Goal: Navigation & Orientation: Find specific page/section

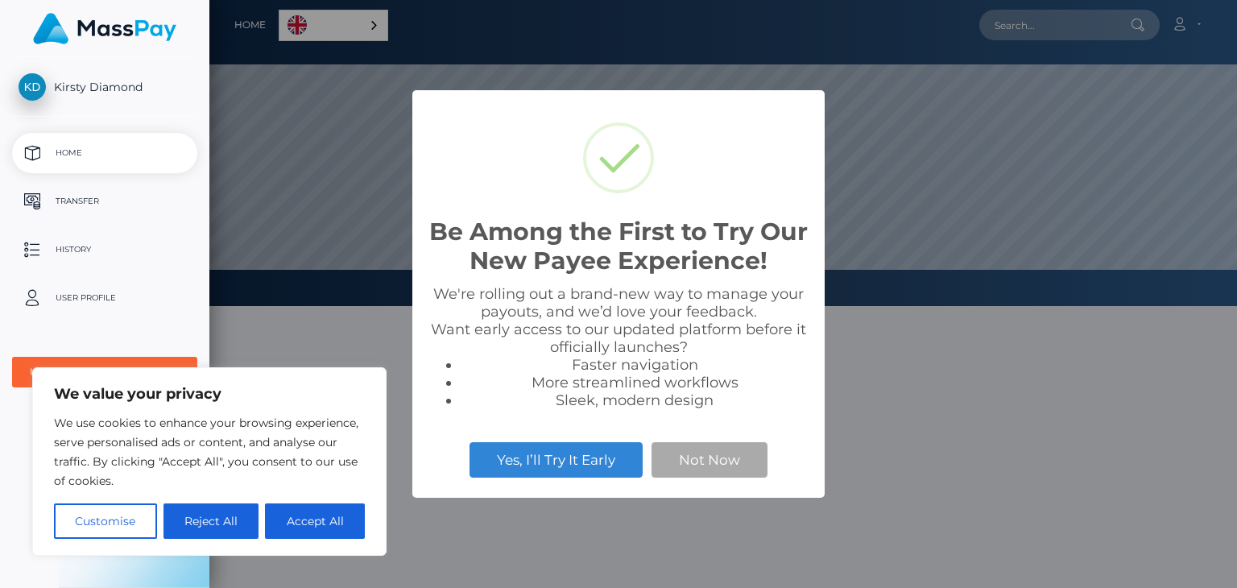
scroll to position [306, 1027]
click at [100, 517] on button "Customise" at bounding box center [105, 520] width 103 height 35
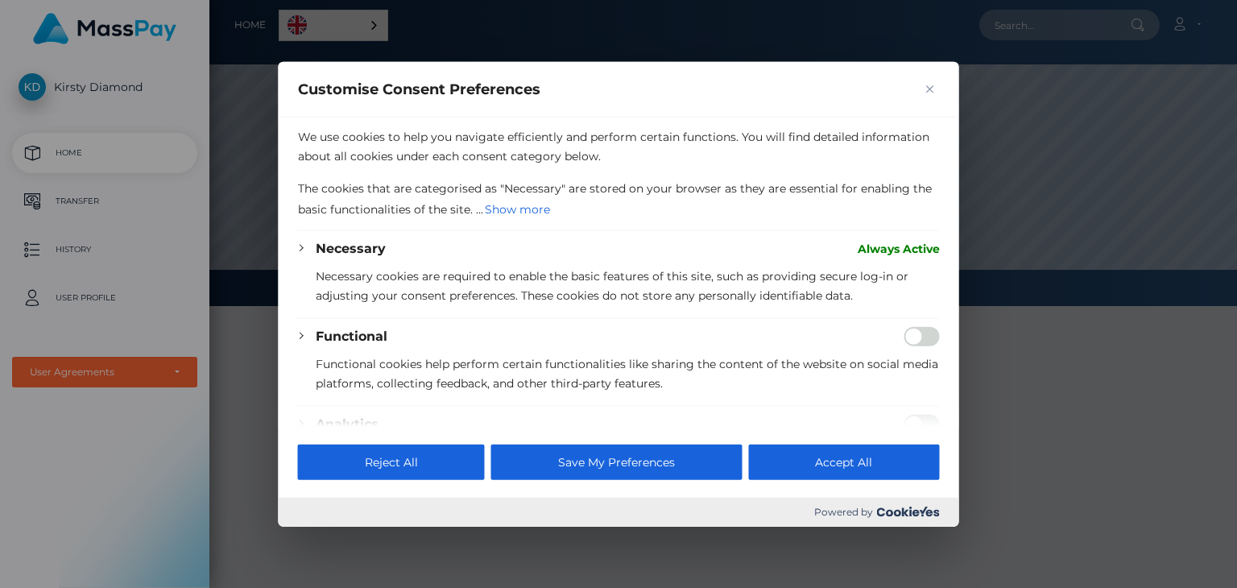
click at [400, 267] on p "Necessary cookies are required to enable the basic features of this site, such …" at bounding box center [628, 285] width 624 height 39
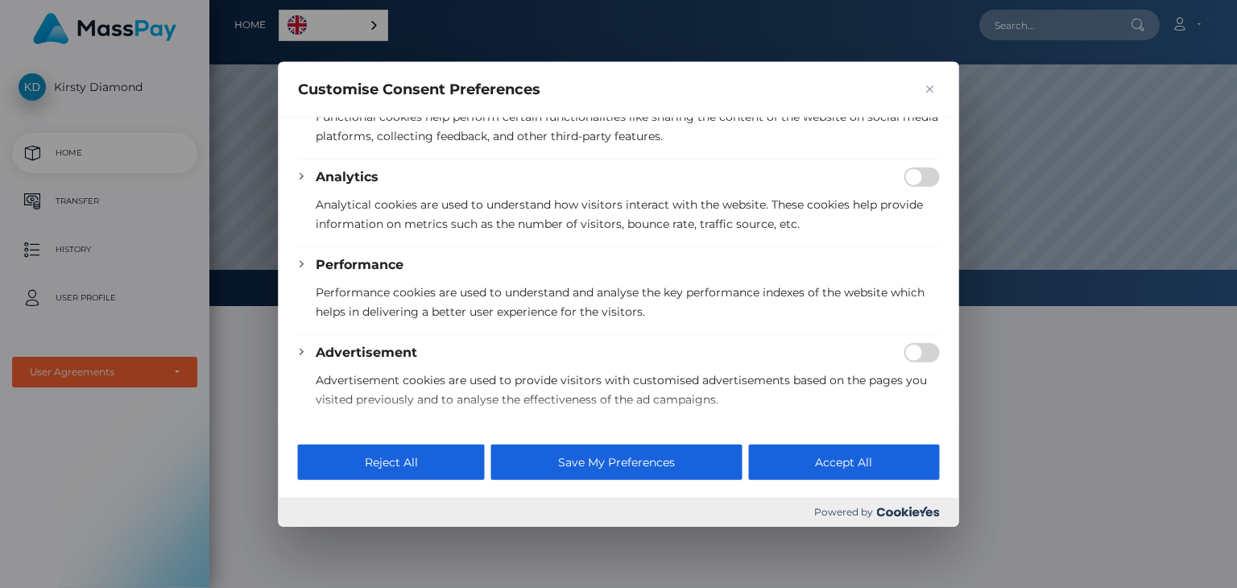
scroll to position [1491, 0]
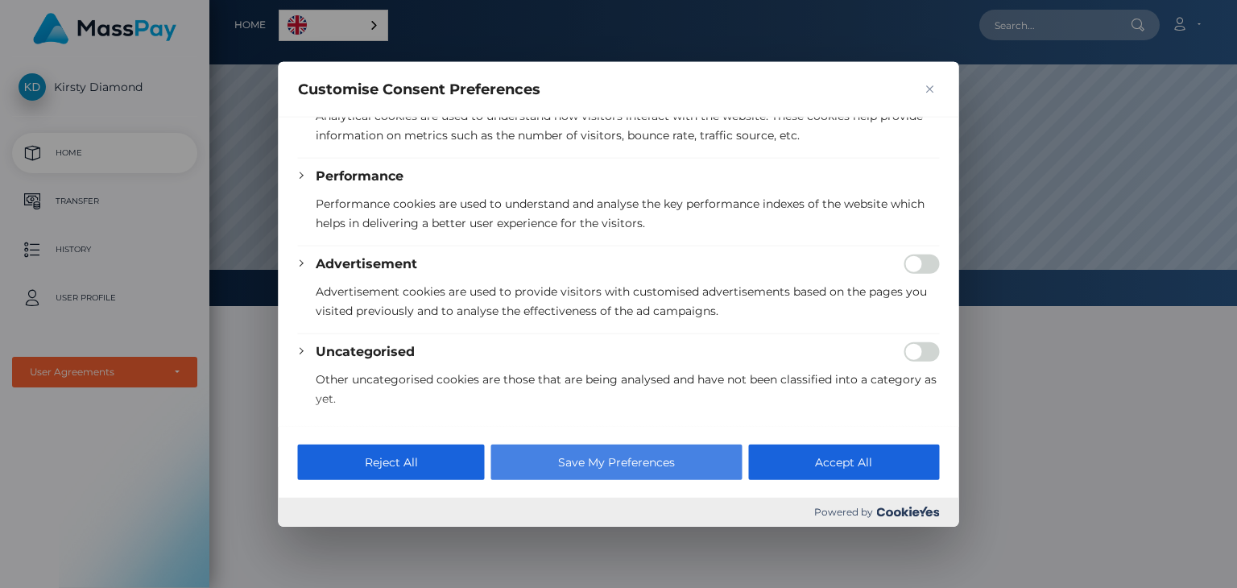
click at [679, 461] on button "Save My Preferences" at bounding box center [616, 461] width 250 height 35
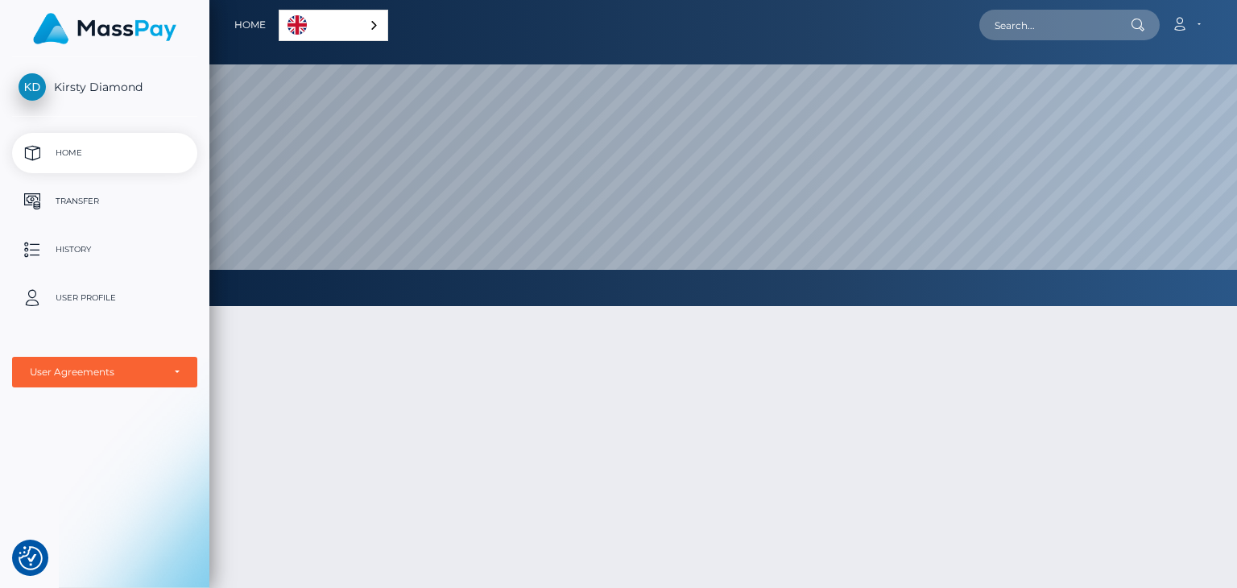
click at [361, 25] on div "English" at bounding box center [333, 25] width 109 height 31
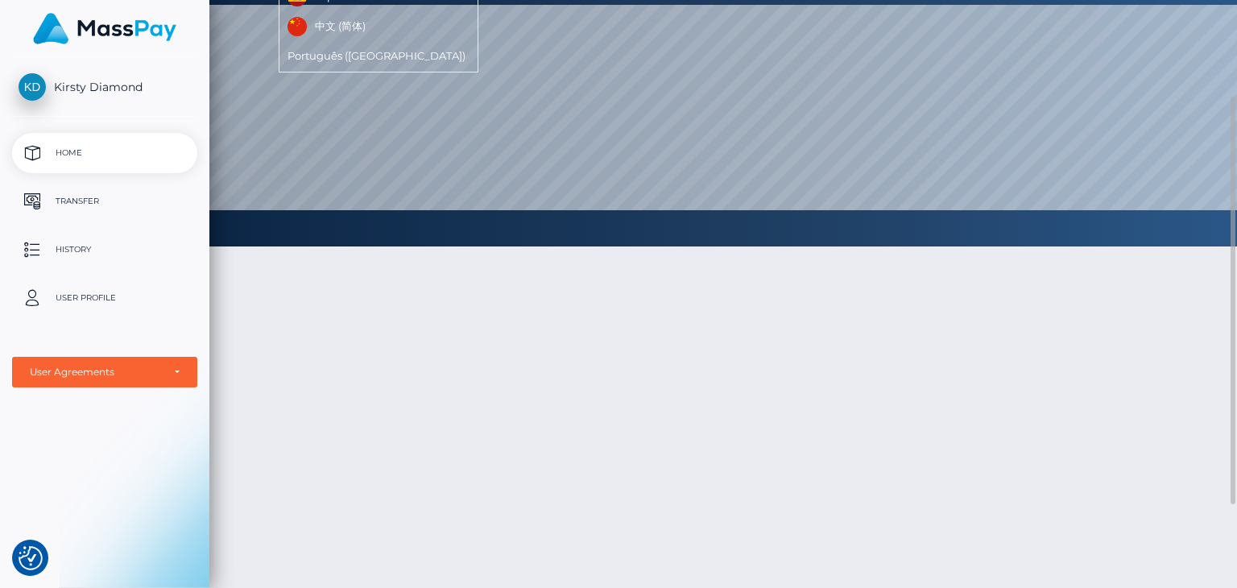
scroll to position [0, 0]
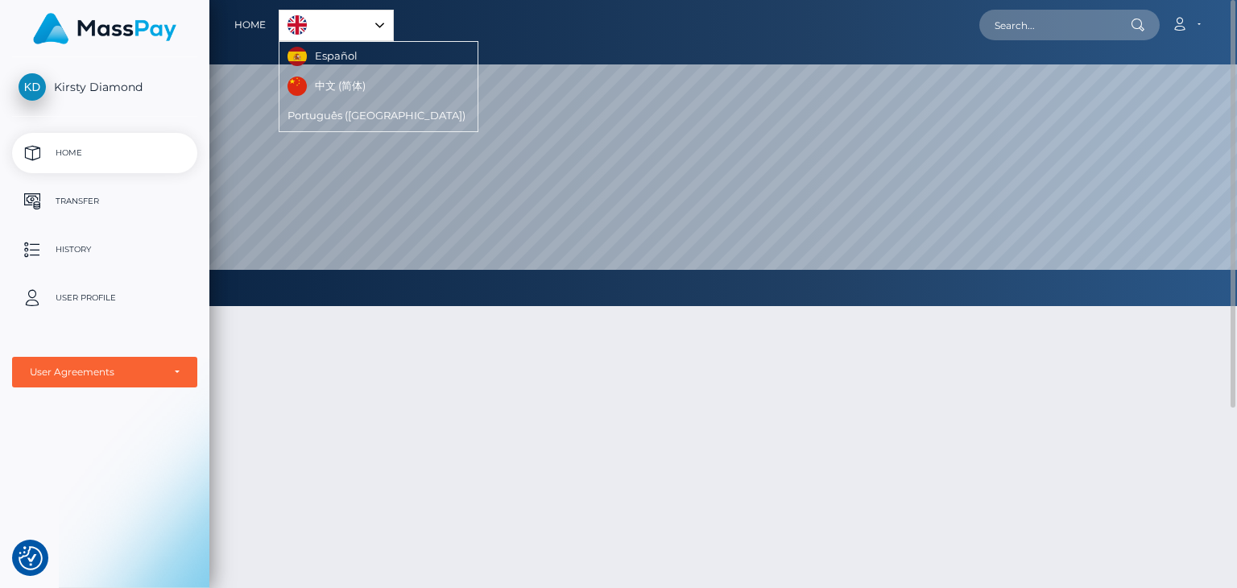
click at [380, 23] on div "English" at bounding box center [336, 25] width 115 height 31
click at [380, 23] on div "English" at bounding box center [333, 25] width 109 height 31
click at [380, 23] on div "English" at bounding box center [336, 25] width 115 height 31
click at [104, 300] on p "User Profile" at bounding box center [105, 298] width 172 height 24
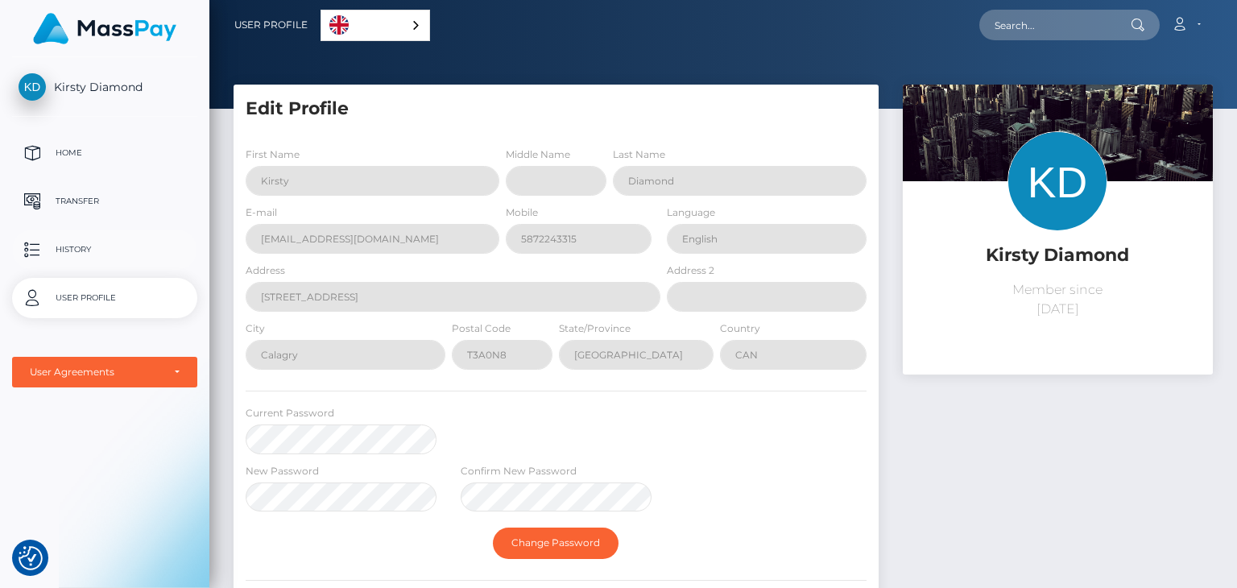
click at [103, 244] on p "History" at bounding box center [105, 249] width 172 height 24
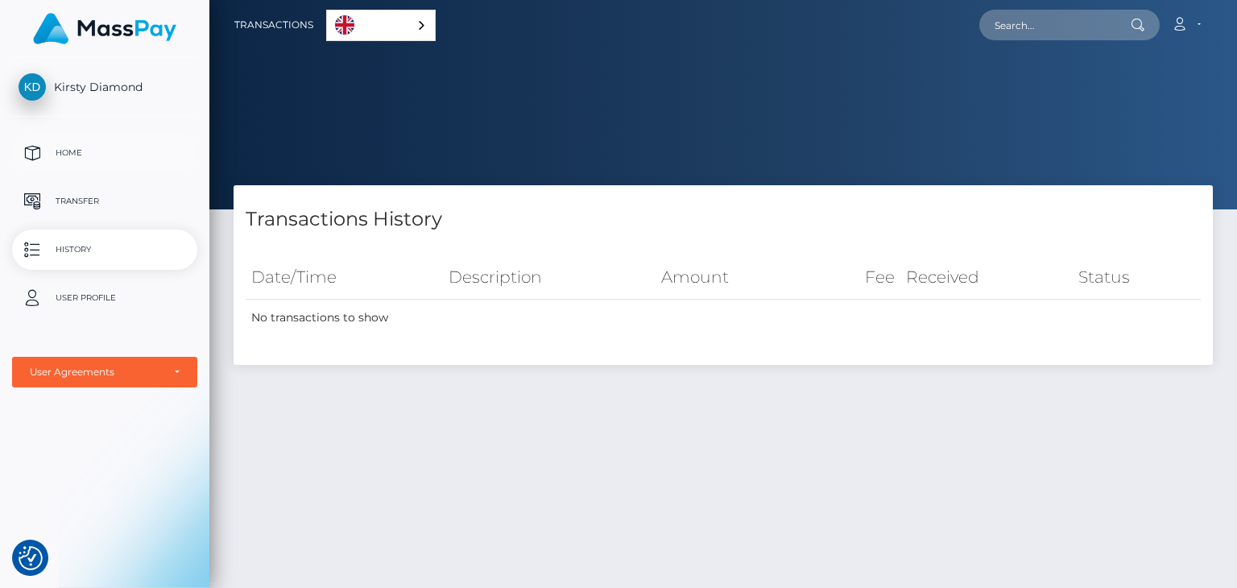
click at [65, 146] on p "Home" at bounding box center [105, 153] width 172 height 24
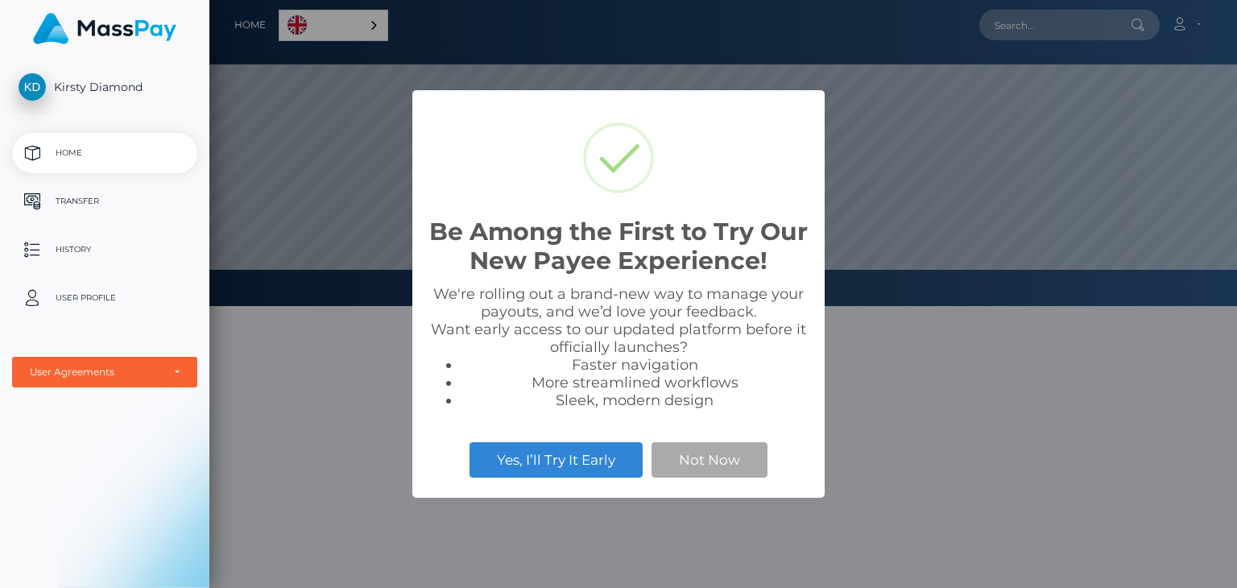
scroll to position [306, 1027]
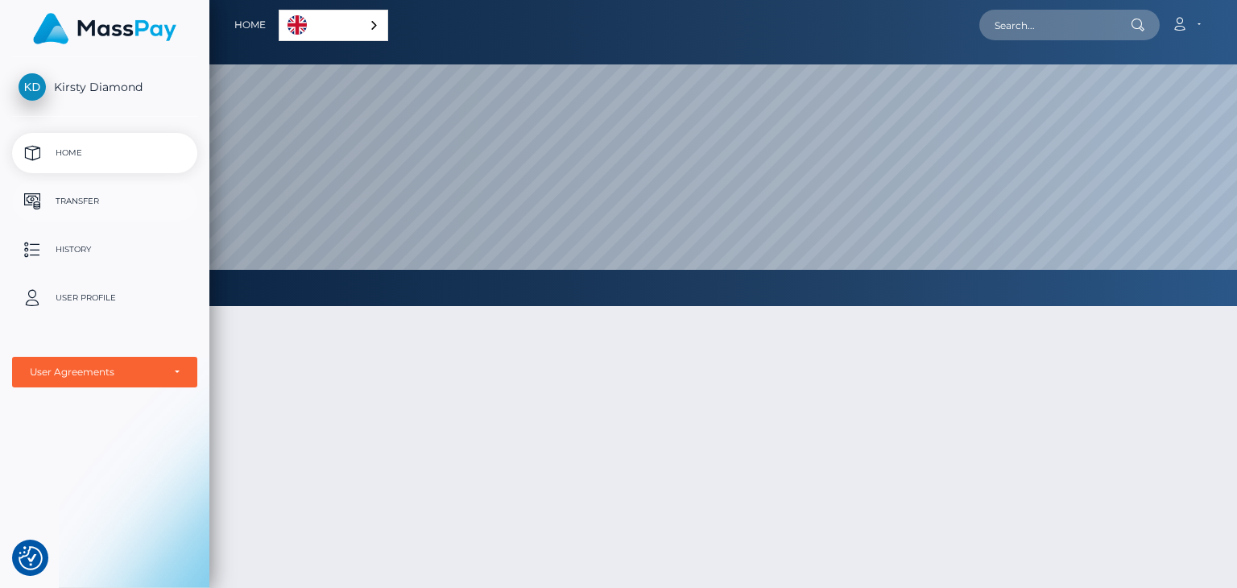
click at [71, 210] on p "Transfer" at bounding box center [105, 201] width 172 height 24
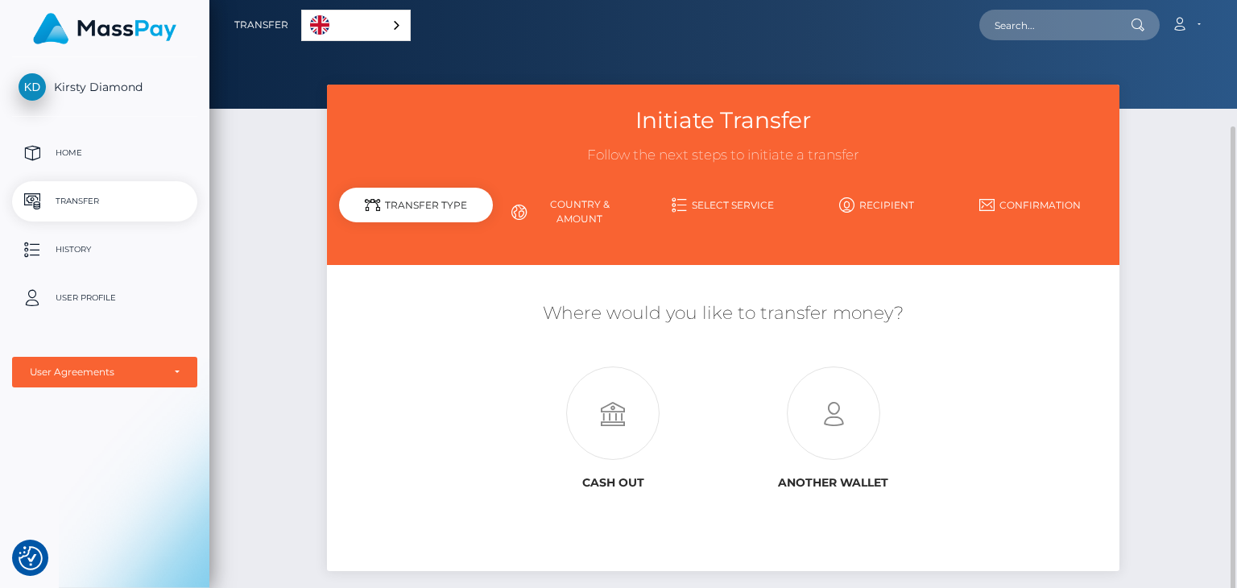
scroll to position [101, 0]
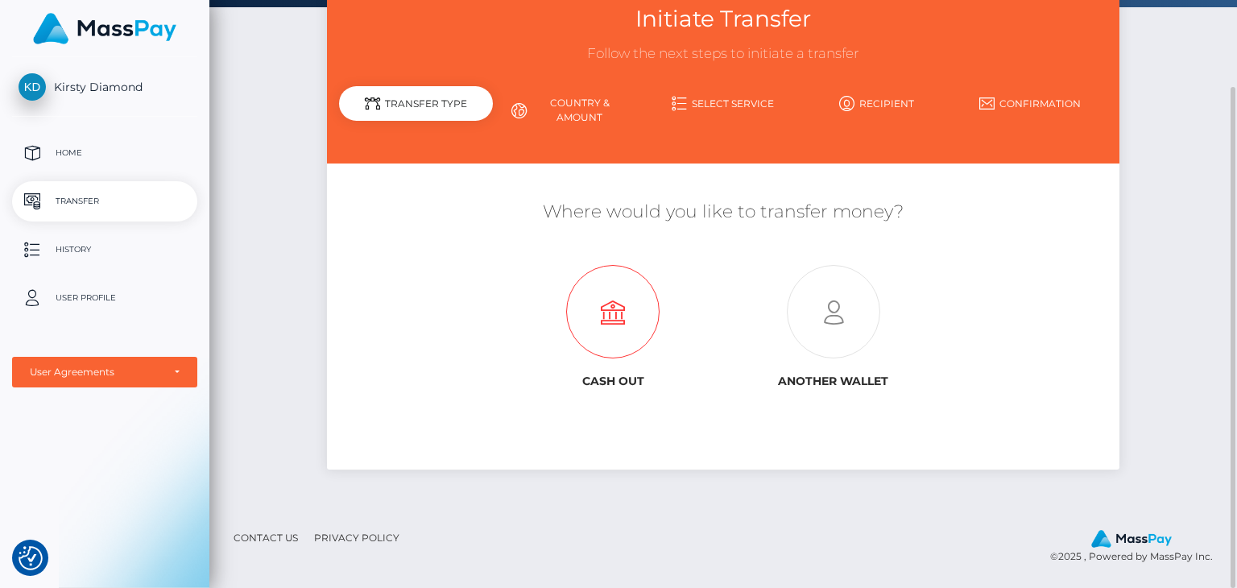
click at [622, 287] on icon at bounding box center [613, 312] width 220 height 93
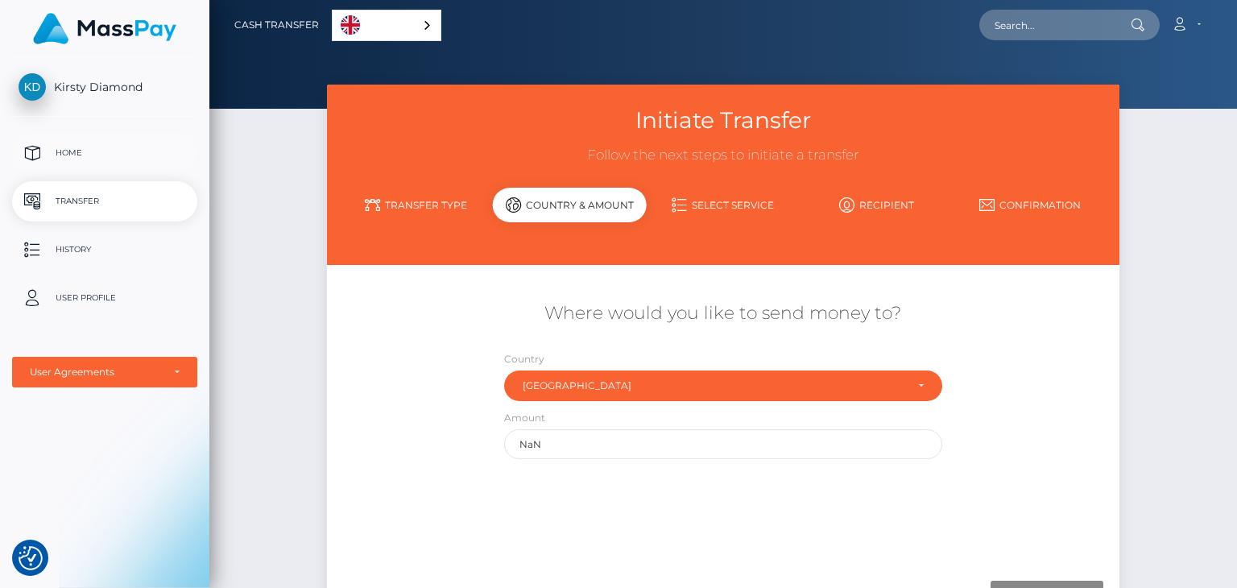
click at [81, 153] on p "Home" at bounding box center [105, 153] width 172 height 24
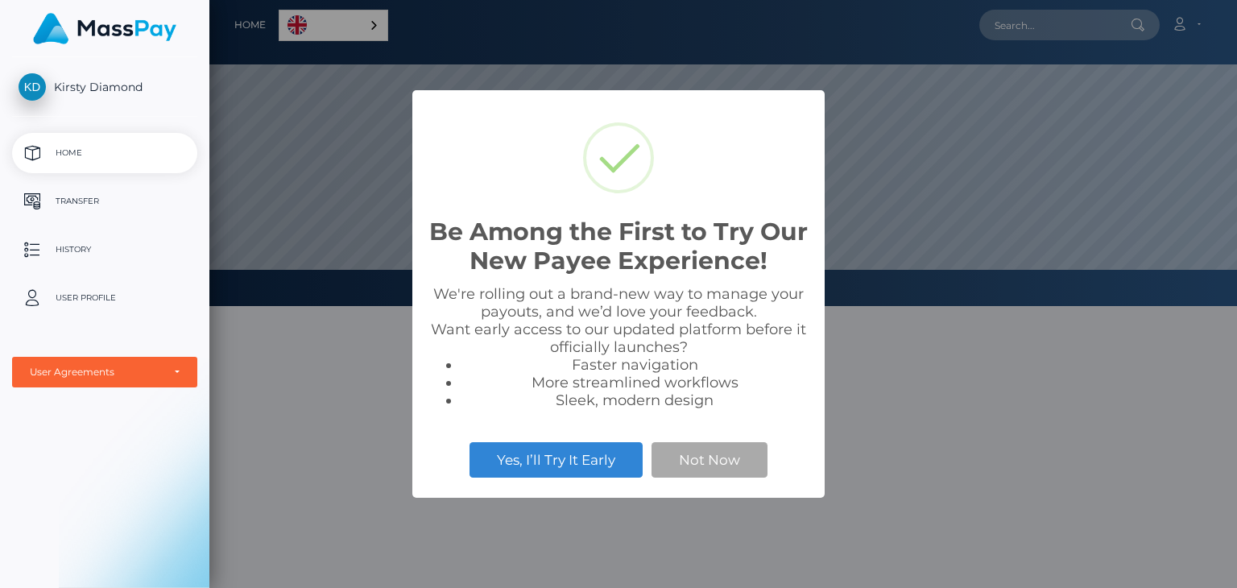
scroll to position [306, 1027]
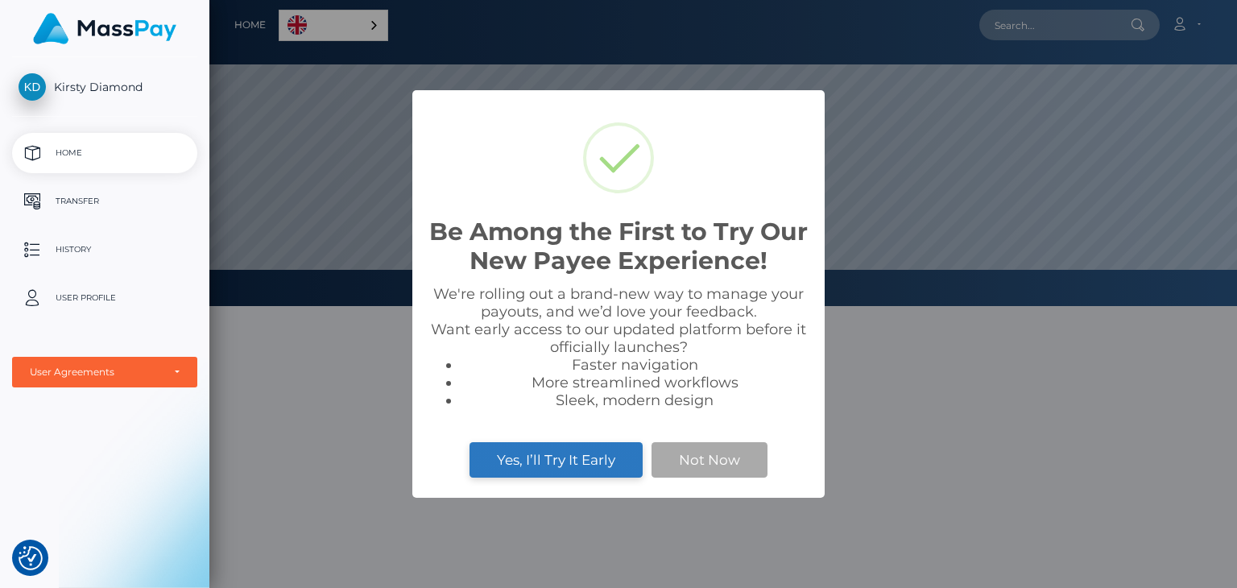
click at [580, 464] on button "Yes, I’ll Try It Early" at bounding box center [555, 459] width 173 height 35
